Goal: Transaction & Acquisition: Purchase product/service

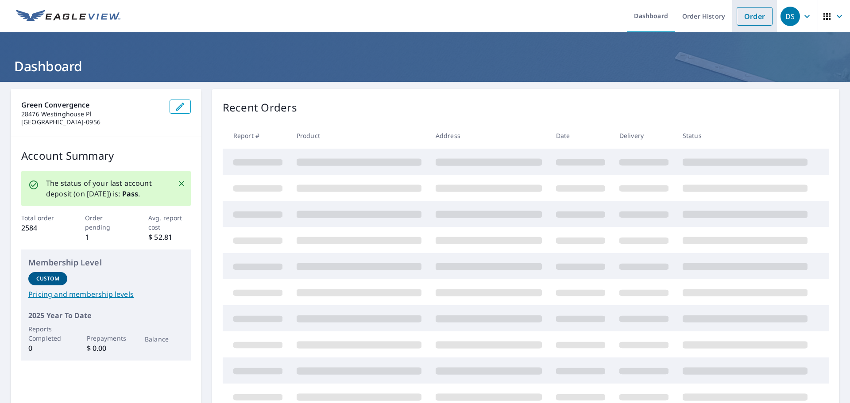
click at [753, 16] on link "Order" at bounding box center [755, 16] width 36 height 19
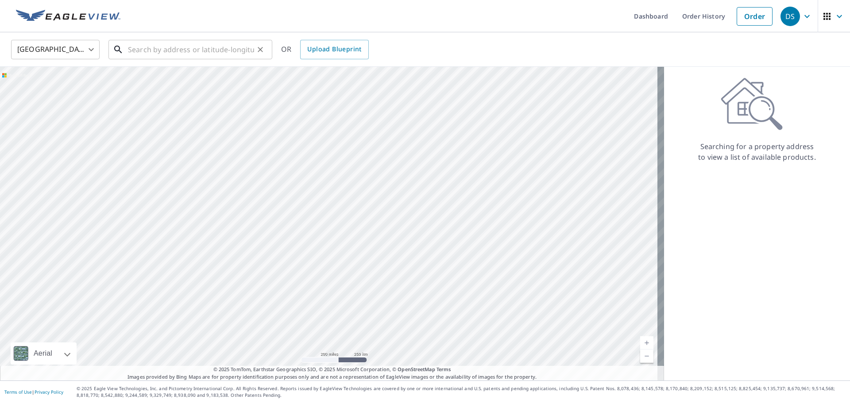
click at [136, 50] on input "text" at bounding box center [191, 49] width 126 height 25
paste input "[STREET_ADDRESS]"
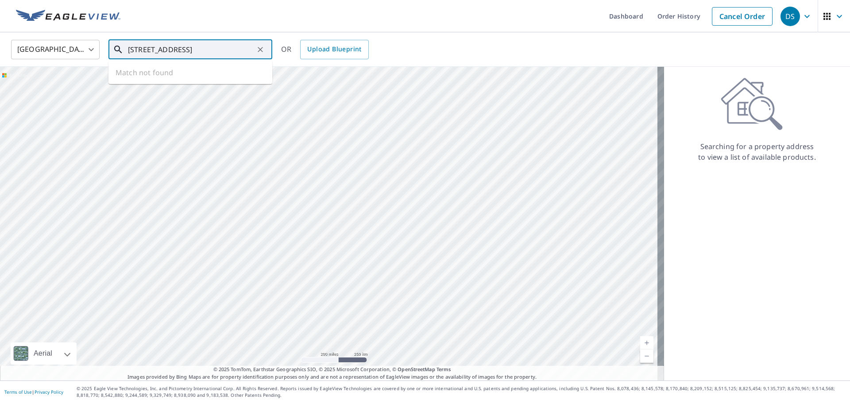
scroll to position [0, 10]
click at [220, 82] on p "[GEOGRAPHIC_DATA]" at bounding box center [195, 85] width 139 height 9
type input "[STREET_ADDRESS]"
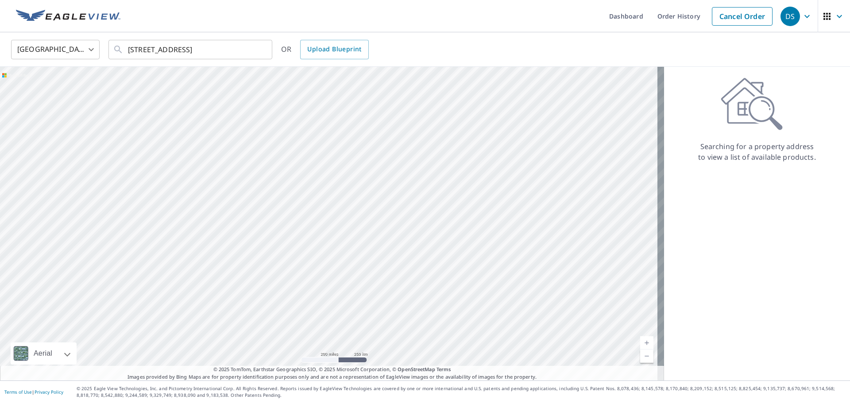
scroll to position [0, 0]
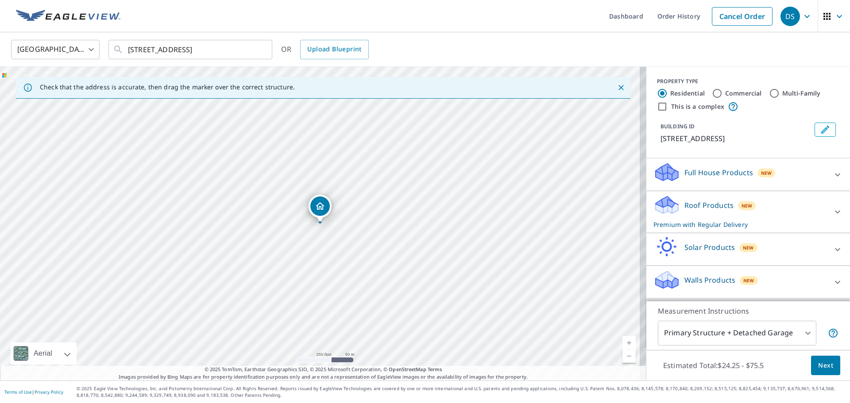
click at [687, 205] on p "Roof Products" at bounding box center [709, 205] width 49 height 11
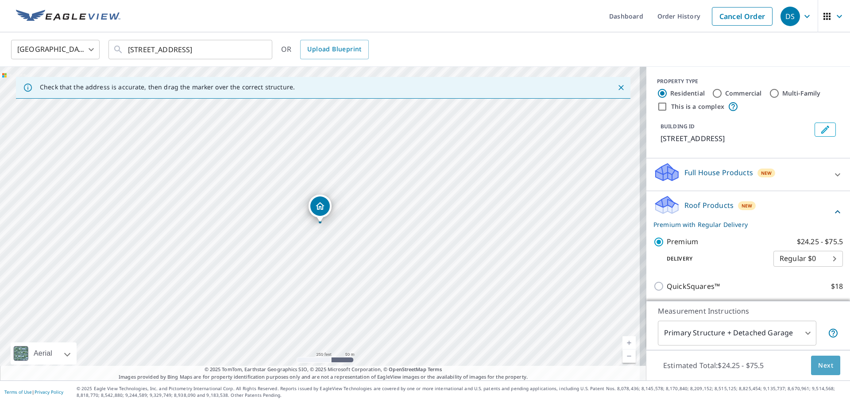
click at [822, 368] on span "Next" at bounding box center [825, 366] width 15 height 11
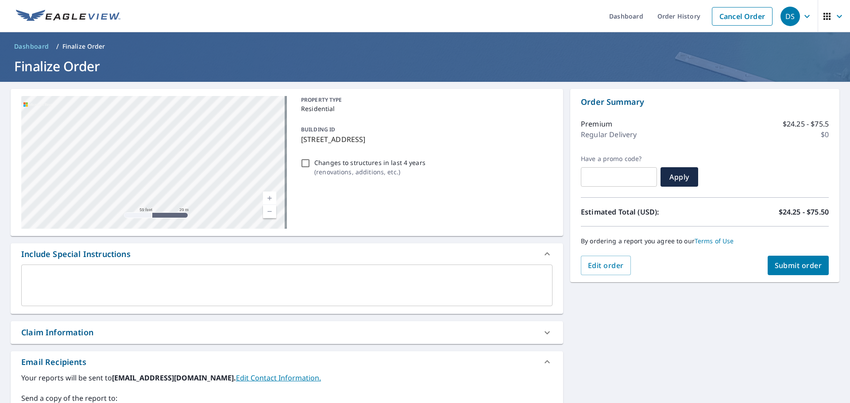
drag, startPoint x: 174, startPoint y: 171, endPoint x: 0, endPoint y: 263, distance: 196.9
click at [0, 263] on div "[STREET_ADDRESS][GEOGRAPHIC_DATA] A standard road map Aerial A detailed look fr…" at bounding box center [425, 308] width 850 height 453
drag, startPoint x: 171, startPoint y: 170, endPoint x: 117, endPoint y: 246, distance: 93.0
click at [117, 246] on div "[STREET_ADDRESS][GEOGRAPHIC_DATA] A standard road map Aerial A detailed look fr…" at bounding box center [287, 308] width 553 height 439
drag, startPoint x: 258, startPoint y: 143, endPoint x: 137, endPoint y: 298, distance: 196.6
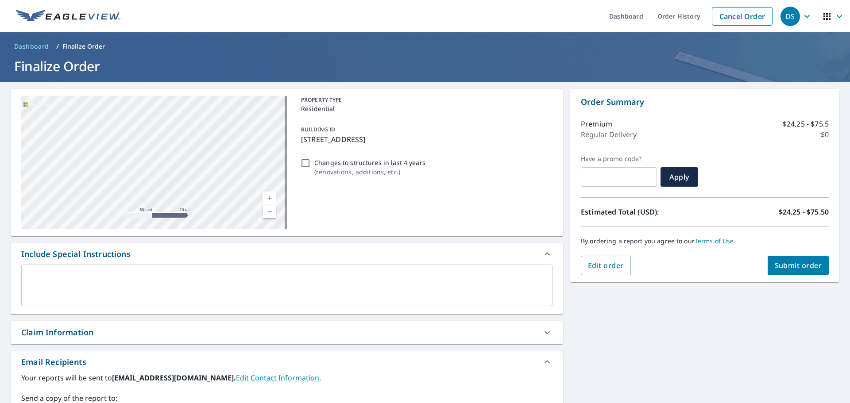
click at [137, 298] on div "[STREET_ADDRESS][GEOGRAPHIC_DATA] A standard road map Aerial A detailed look fr…" at bounding box center [287, 308] width 553 height 439
drag, startPoint x: 258, startPoint y: 156, endPoint x: 288, endPoint y: 292, distance: 139.3
click at [280, 295] on div "[STREET_ADDRESS][GEOGRAPHIC_DATA] A standard road map Aerial A detailed look fr…" at bounding box center [287, 308] width 553 height 439
click at [381, 140] on p "[STREET_ADDRESS]" at bounding box center [425, 139] width 248 height 11
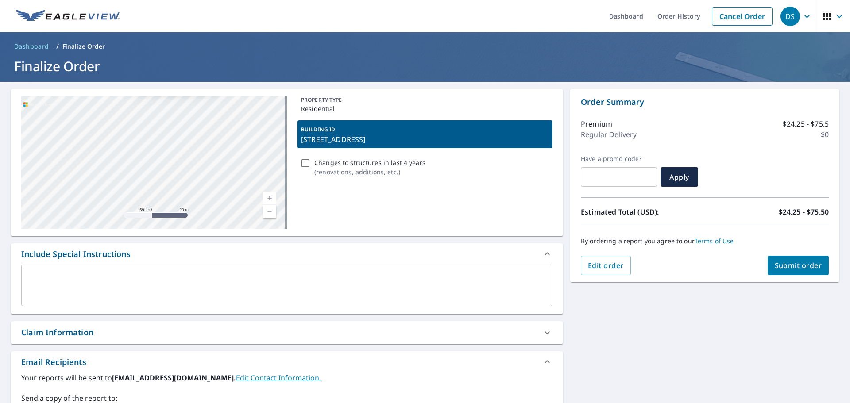
click at [351, 133] on div "BUILDING ID [STREET_ADDRESS]" at bounding box center [425, 134] width 255 height 28
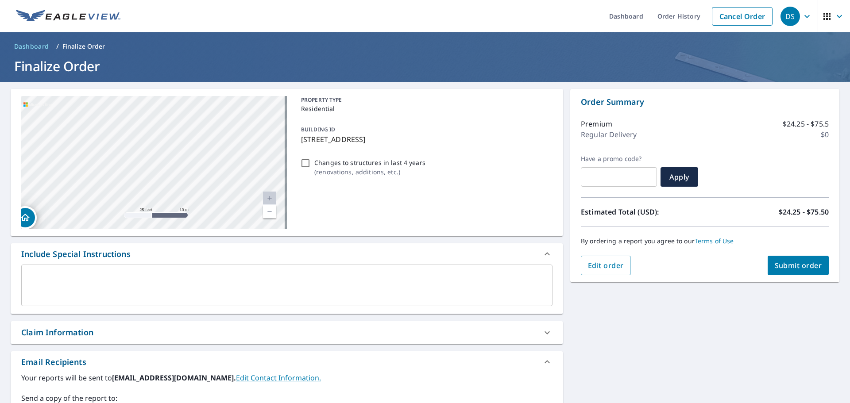
click at [346, 136] on p "[STREET_ADDRESS]" at bounding box center [425, 139] width 248 height 11
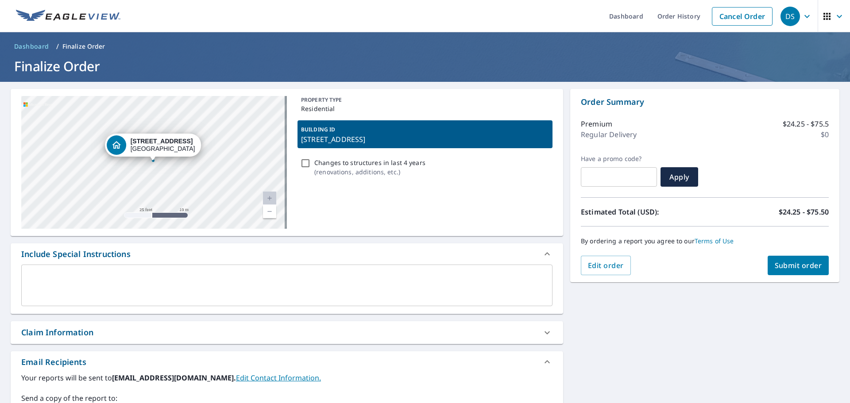
click at [58, 278] on textarea at bounding box center [286, 285] width 519 height 25
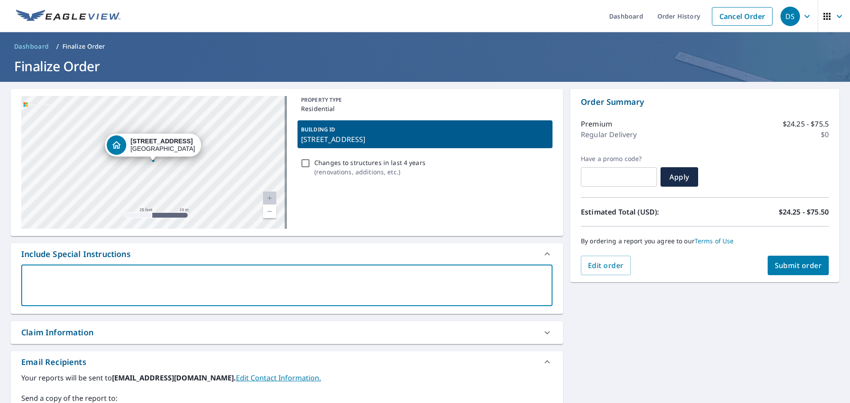
type textarea "D"
type textarea "x"
type textarea "Do"
type textarea "x"
type textarea "Do"
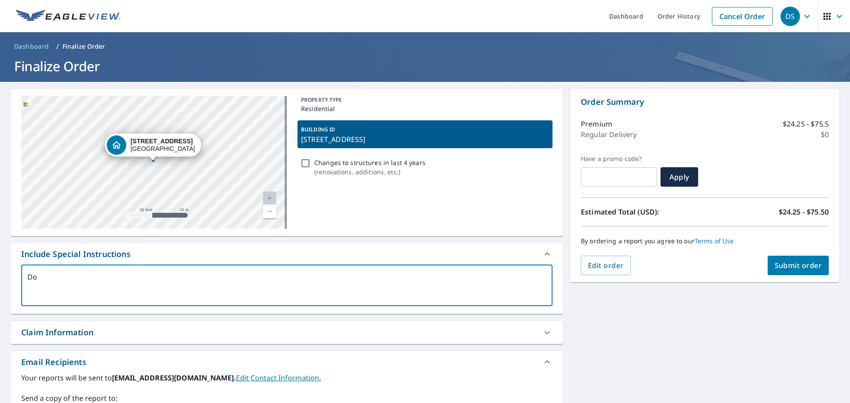
type textarea "x"
type textarea "Do e"
type textarea "x"
type textarea "Do en"
type textarea "x"
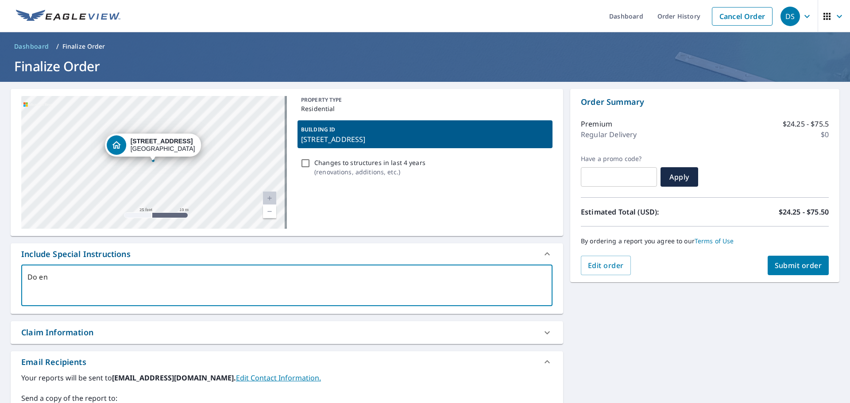
type textarea "Do ent"
type textarea "x"
type textarea "Do enti"
type textarea "x"
type textarea "Do entir"
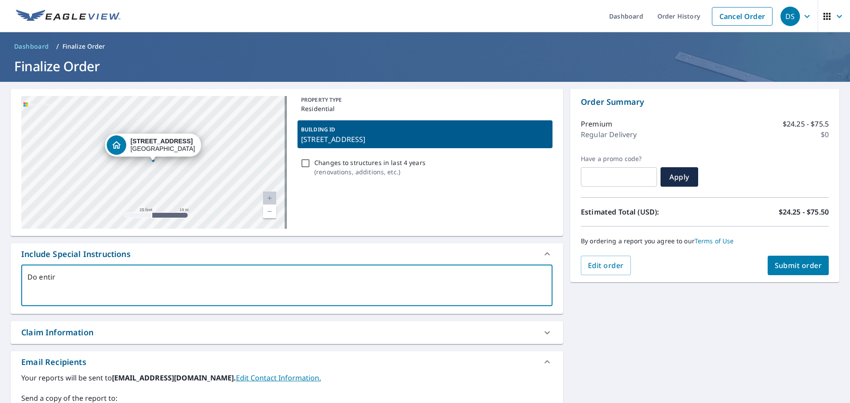
type textarea "x"
type textarea "Do entire"
type textarea "x"
type textarea "Do entire"
type textarea "x"
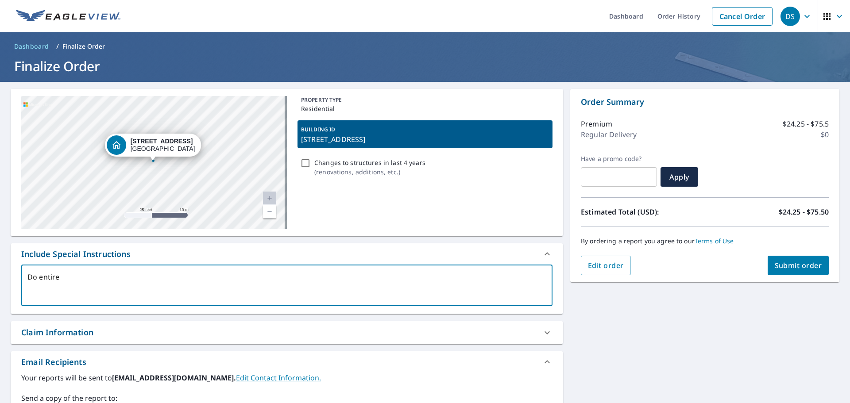
type textarea "Do entire h"
type textarea "x"
type textarea "Do entire ho"
type textarea "x"
type textarea "Do entire hou"
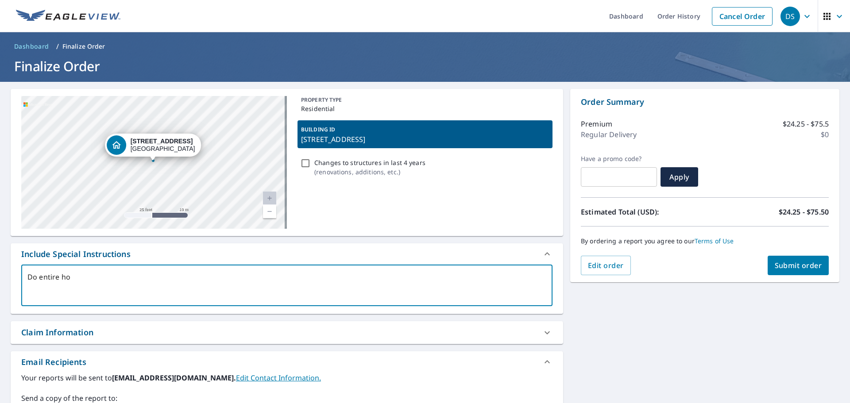
type textarea "x"
type textarea "Do entire hous"
type textarea "x"
type textarea "Do entire house"
type textarea "x"
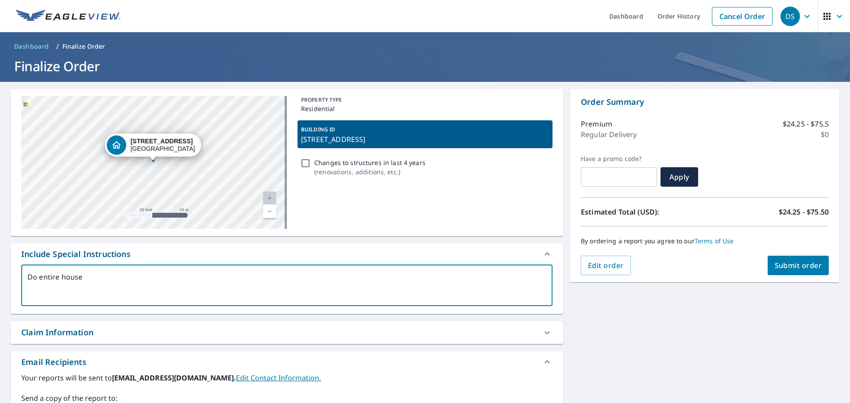
type textarea "Do entire house"
type textarea "x"
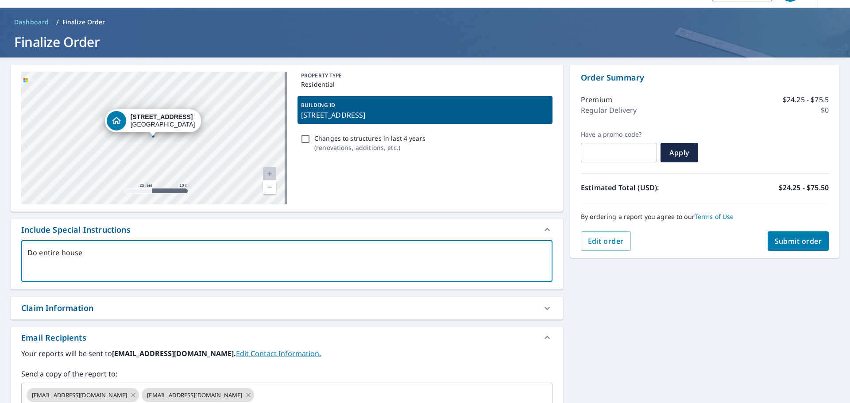
scroll to position [44, 0]
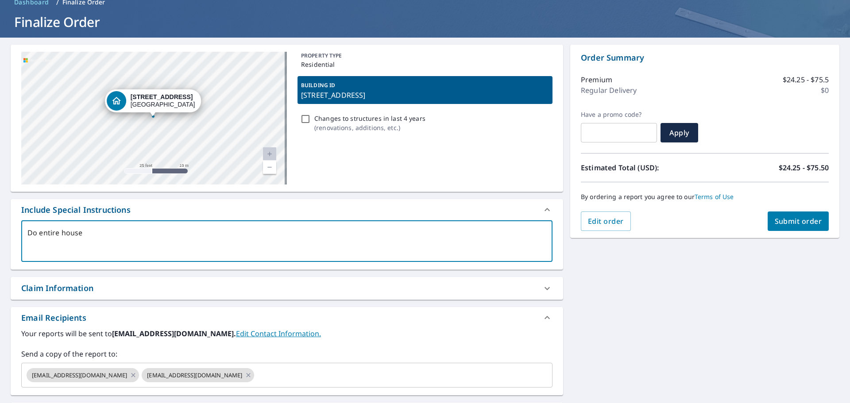
type textarea "Do entire house"
click at [58, 296] on div "Claim Information" at bounding box center [287, 288] width 553 height 23
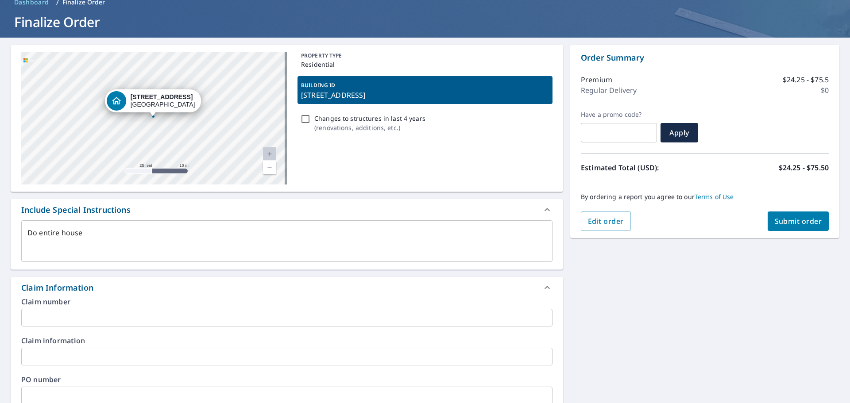
click at [62, 318] on input "text" at bounding box center [286, 318] width 531 height 18
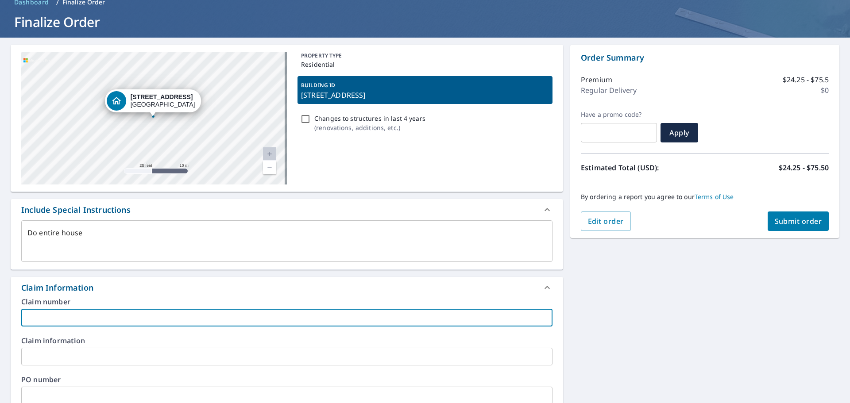
type textarea "x"
type input "W"
type textarea "x"
type input "Wa"
type textarea "x"
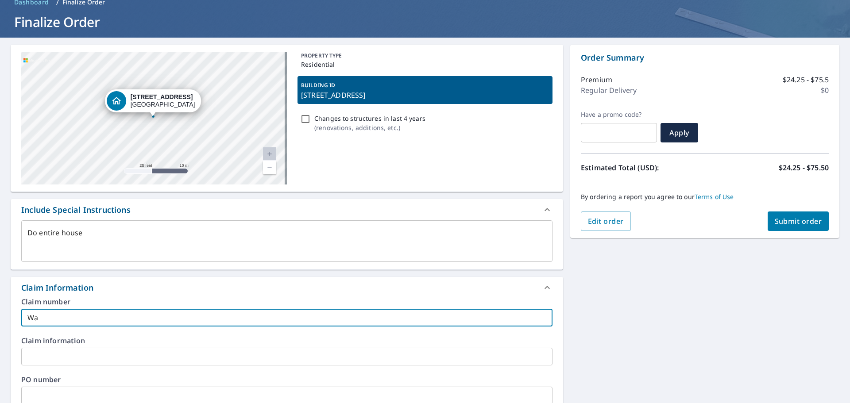
type input "Wal"
type textarea "x"
type input "[PERSON_NAME]"
type textarea "x"
type input "Walte"
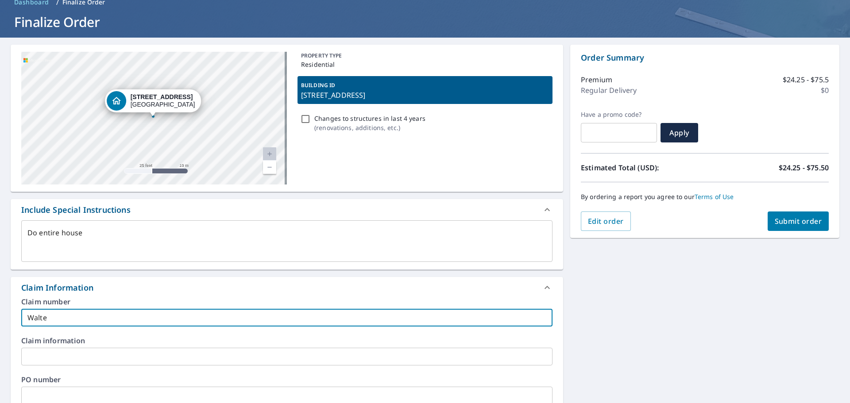
type textarea "x"
type input "[PERSON_NAME]"
type textarea "x"
type input "[PERSON_NAME]"
type textarea "x"
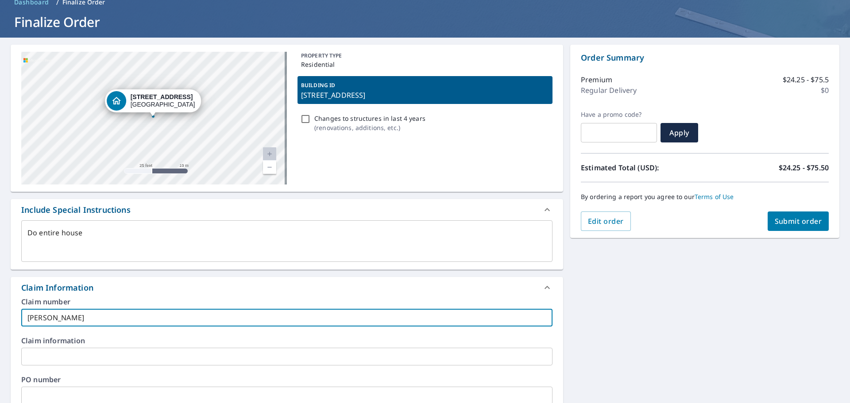
type input "[PERSON_NAME]"
type textarea "x"
type input "[PERSON_NAME]"
type textarea "x"
type input "[PERSON_NAME]"
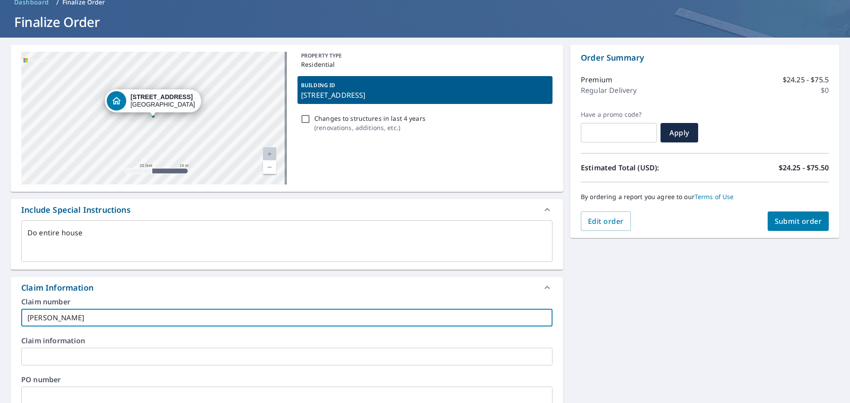
type textarea "x"
type input "[PERSON_NAME]"
type textarea "x"
type input "[PERSON_NAME]"
type textarea "x"
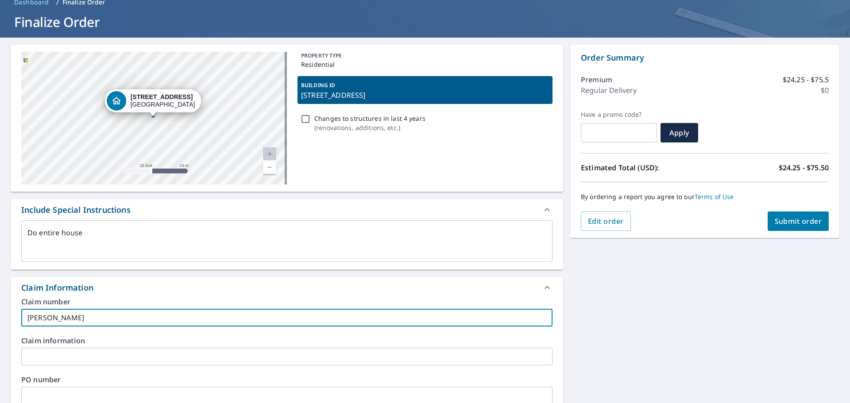
type input "[PERSON_NAME]"
type textarea "x"
type input "[PERSON_NAME]"
type textarea "x"
type input "[PERSON_NAME]"
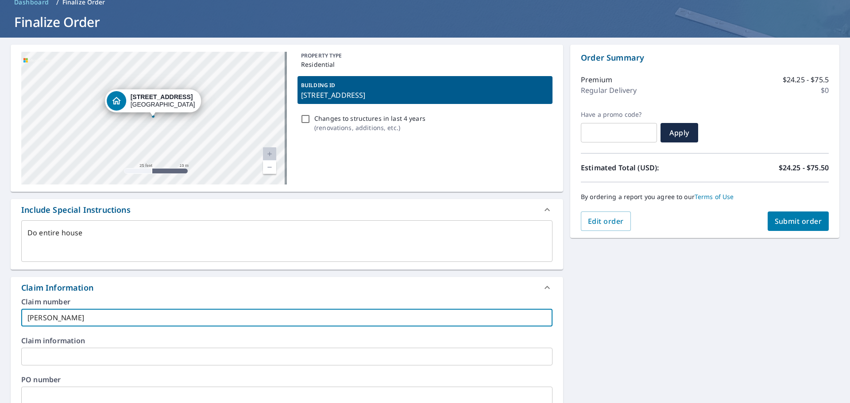
type textarea "x"
type input "[PERSON_NAME]"
type textarea "x"
type input "[PERSON_NAME] [PERSON_NAME]"
type textarea "x"
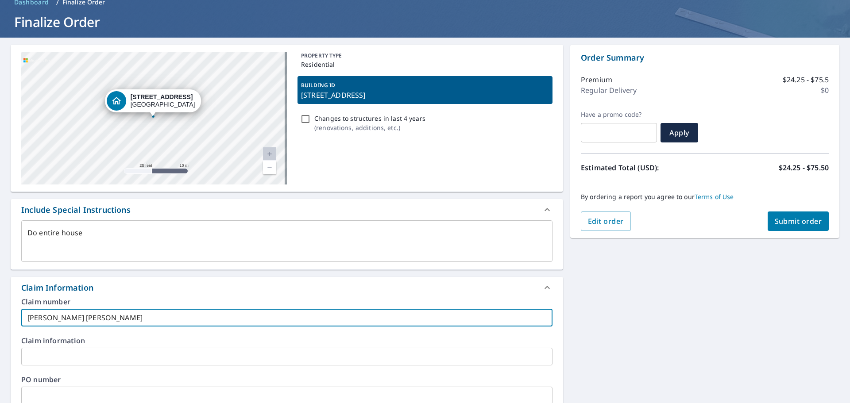
type input "[PERSON_NAME]"
type textarea "x"
type input "[PERSON_NAME] [PERSON_NAME]"
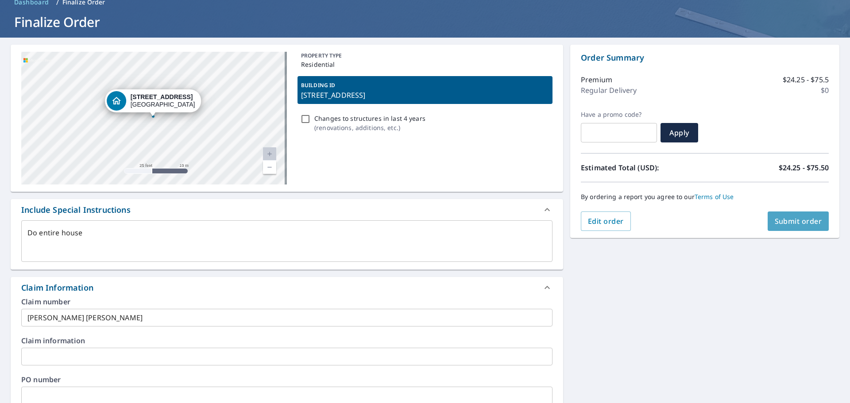
click at [790, 222] on span "Submit order" at bounding box center [798, 222] width 47 height 10
type textarea "x"
